Goal: Book appointment/travel/reservation

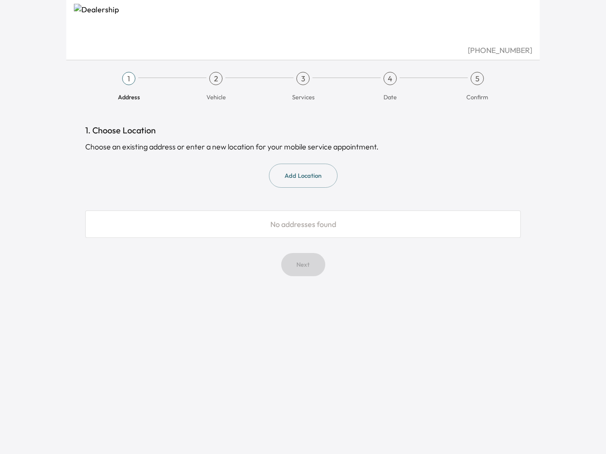
click at [303, 227] on span "No addresses found" at bounding box center [303, 224] width 66 height 9
click at [129, 87] on span "Address" at bounding box center [129, 93] width 80 height 16
click at [216, 87] on span "Vehicle" at bounding box center [216, 93] width 80 height 16
click at [303, 87] on span "Services" at bounding box center [303, 93] width 80 height 16
click at [390, 87] on span "Date" at bounding box center [390, 93] width 80 height 16
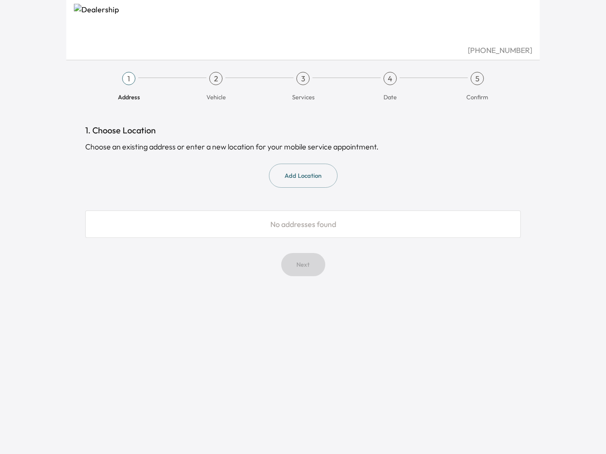
click at [477, 87] on span "Confirm" at bounding box center [477, 93] width 80 height 16
click at [303, 176] on button "Add Location" at bounding box center [303, 176] width 69 height 24
